Goal: Navigation & Orientation: Go to known website

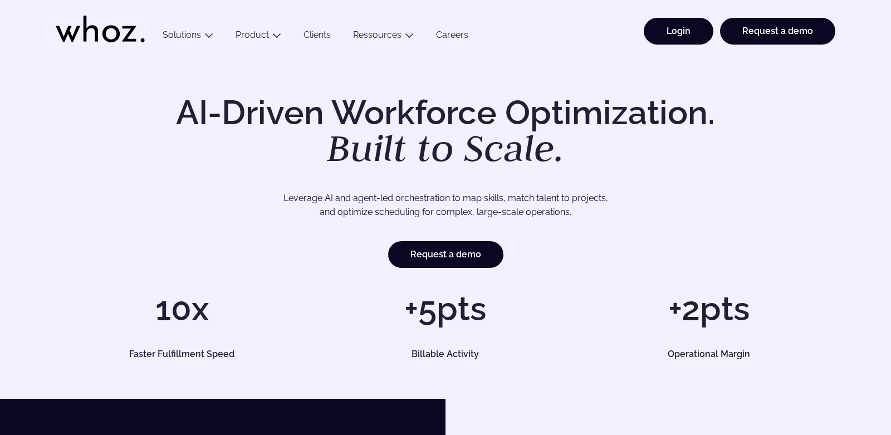
click at [679, 33] on link "Login" at bounding box center [679, 31] width 70 height 27
click at [660, 27] on link "Login" at bounding box center [679, 31] width 70 height 27
